Goal: Communication & Community: Participate in discussion

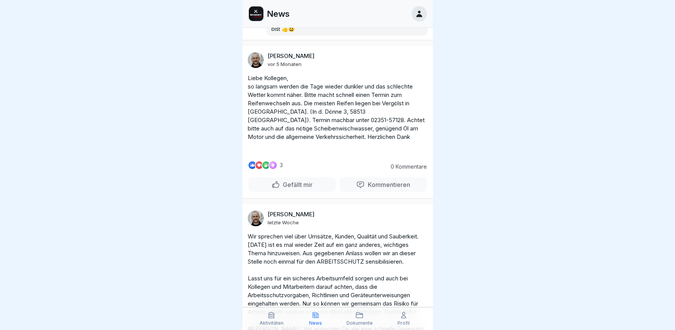
scroll to position [1257, 0]
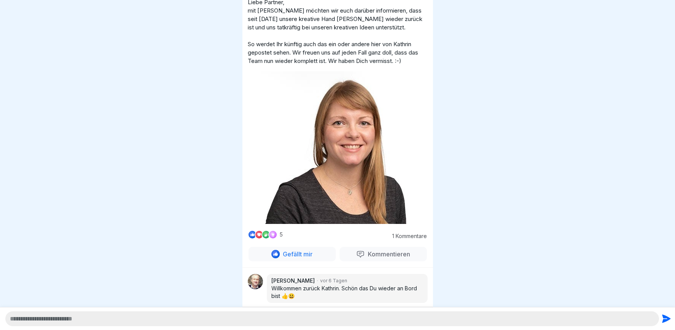
scroll to position [6, 0]
click at [40, 321] on textarea at bounding box center [332, 318] width 654 height 15
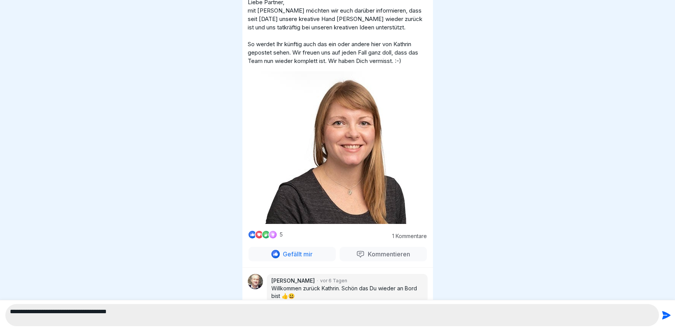
type textarea "**********"
click at [663, 315] on icon "submit" at bounding box center [666, 314] width 11 height 11
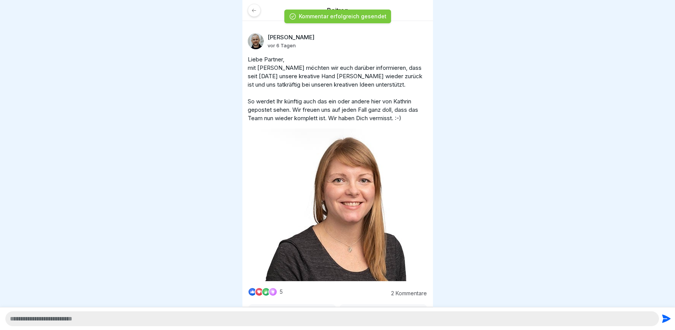
scroll to position [0, 0]
click at [251, 8] on icon at bounding box center [254, 11] width 6 height 6
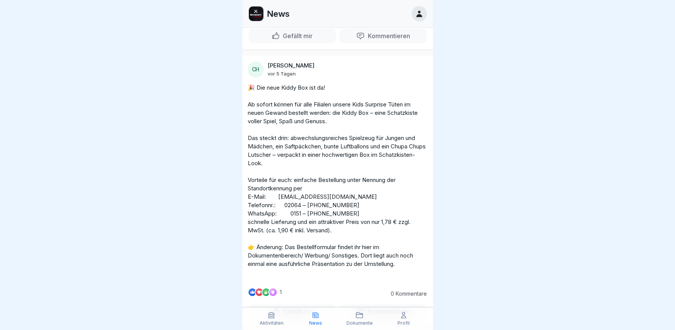
scroll to position [533, 0]
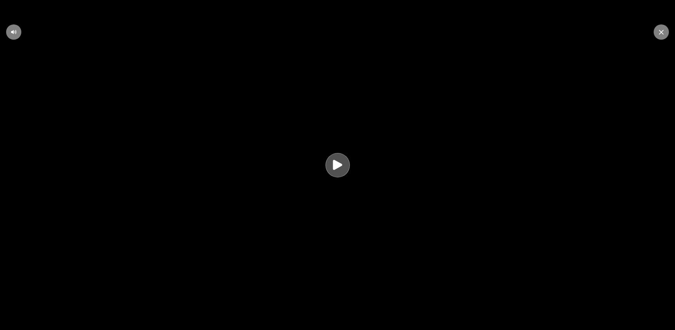
click at [338, 167] on icon at bounding box center [337, 165] width 9 height 10
click at [663, 30] on icon at bounding box center [661, 32] width 5 height 5
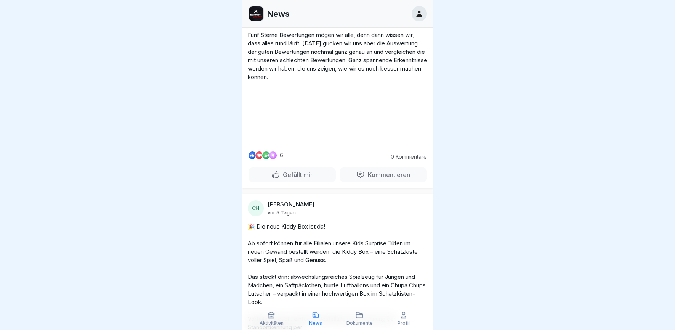
scroll to position [305, 0]
